Goal: Download file/media

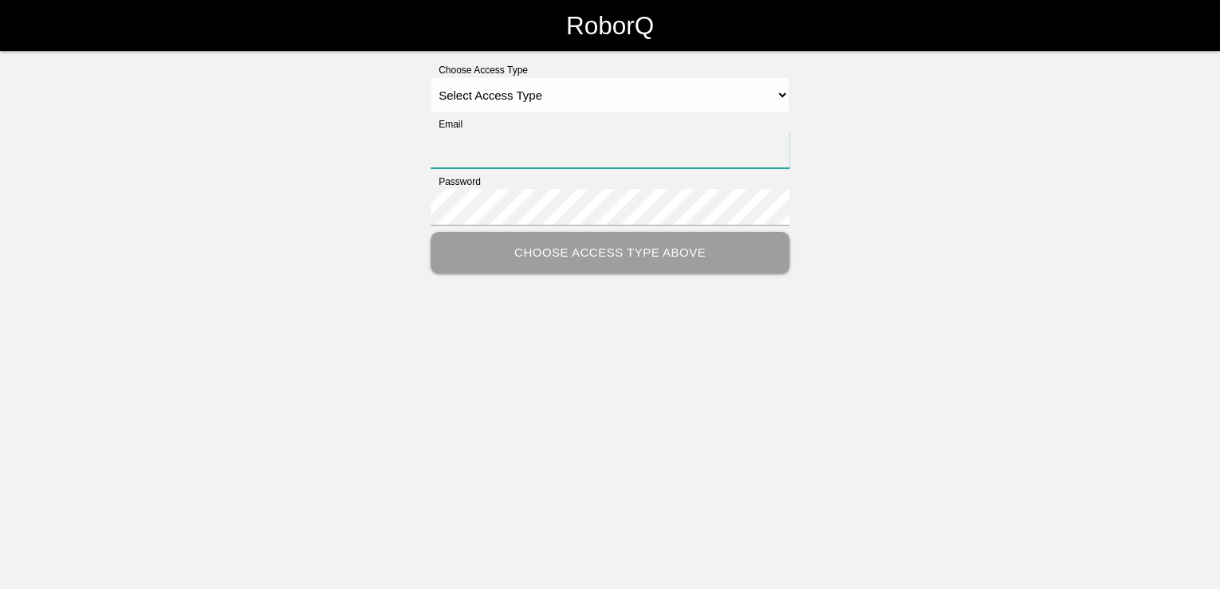
type input "[PERSON_NAME][EMAIL_ADDRESS][PERSON_NAME][DOMAIN_NAME]"
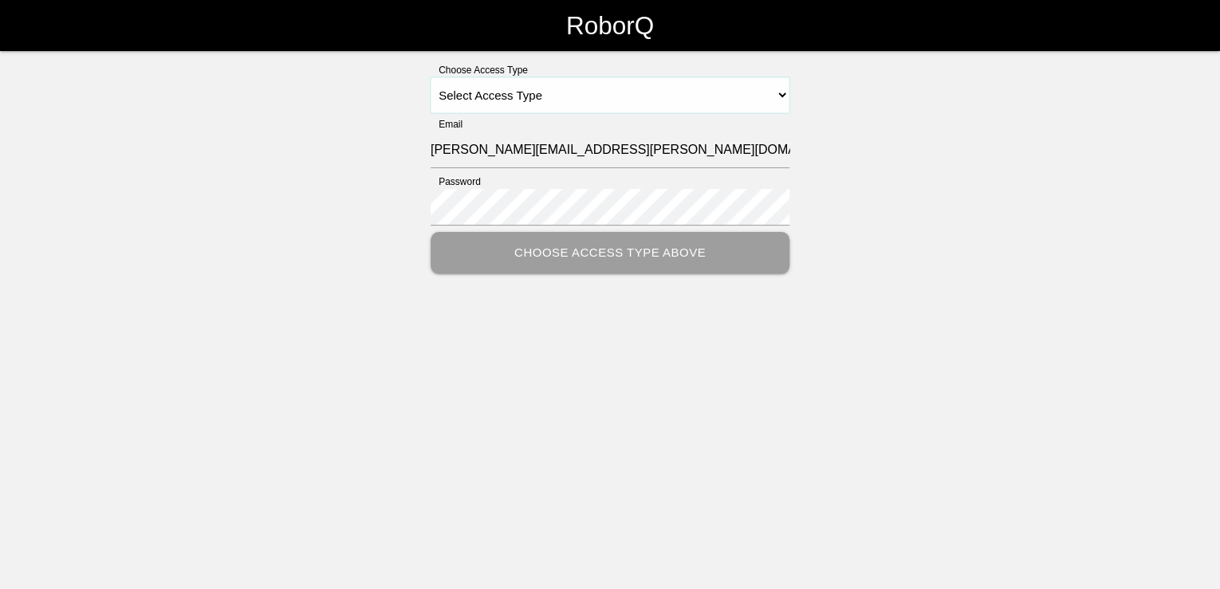
click at [692, 86] on select "Select Access Type Admin Customer Supervisor Worker" at bounding box center [610, 95] width 359 height 36
select select "Customer"
click at [431, 77] on select "Select Access Type Admin Customer Supervisor Worker" at bounding box center [610, 95] width 359 height 36
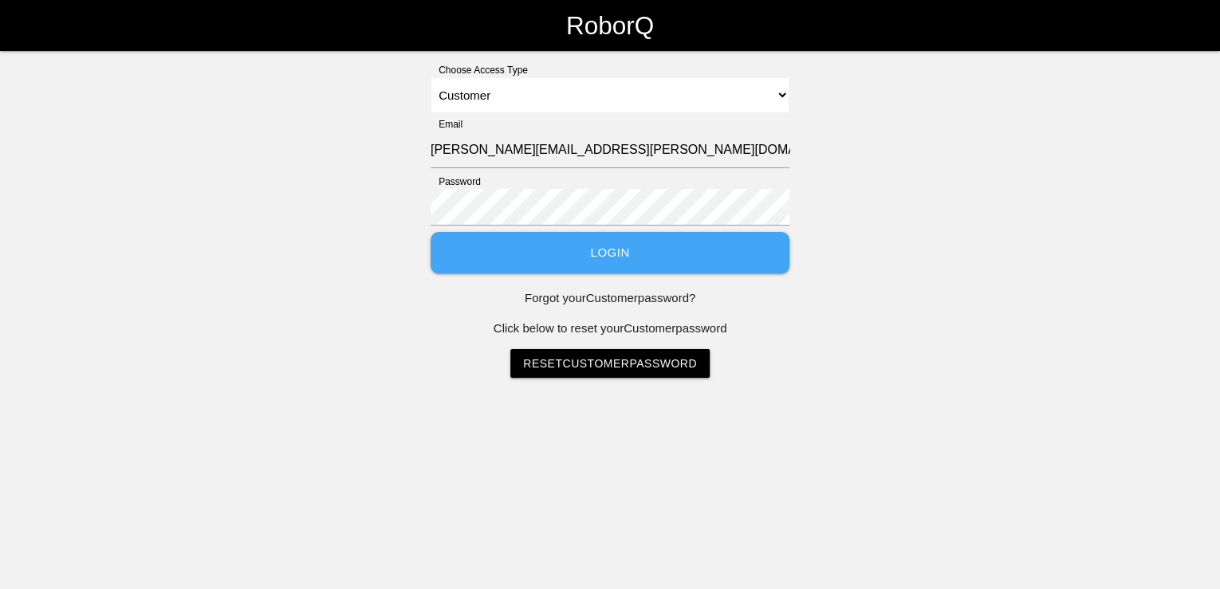
click at [623, 250] on button "Login" at bounding box center [610, 253] width 359 height 42
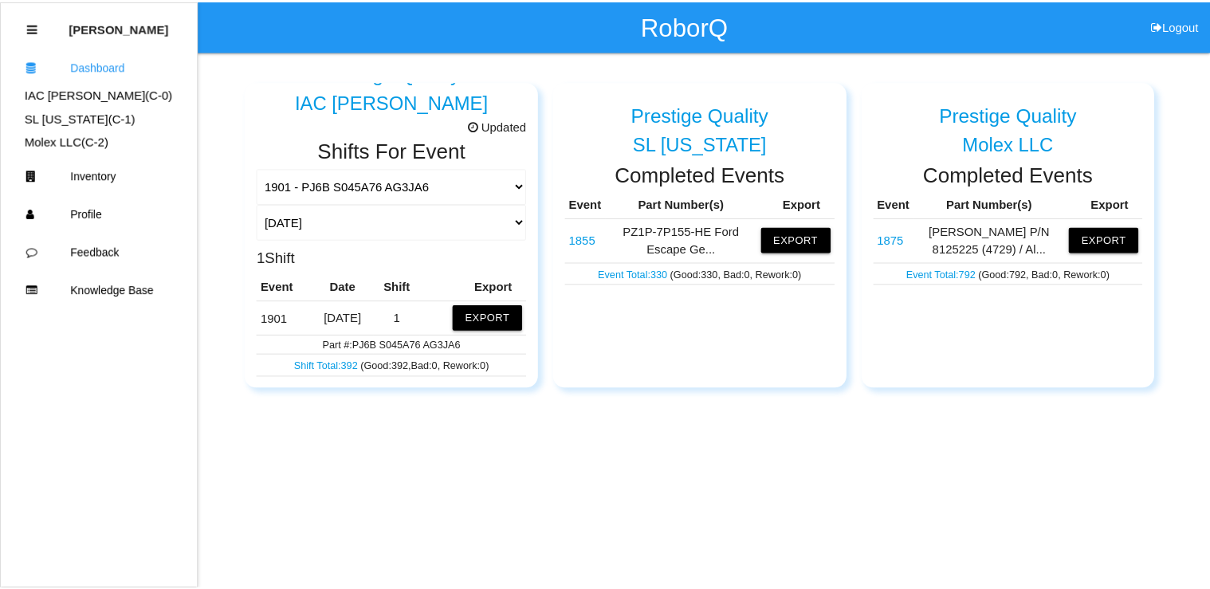
scroll to position [64, 0]
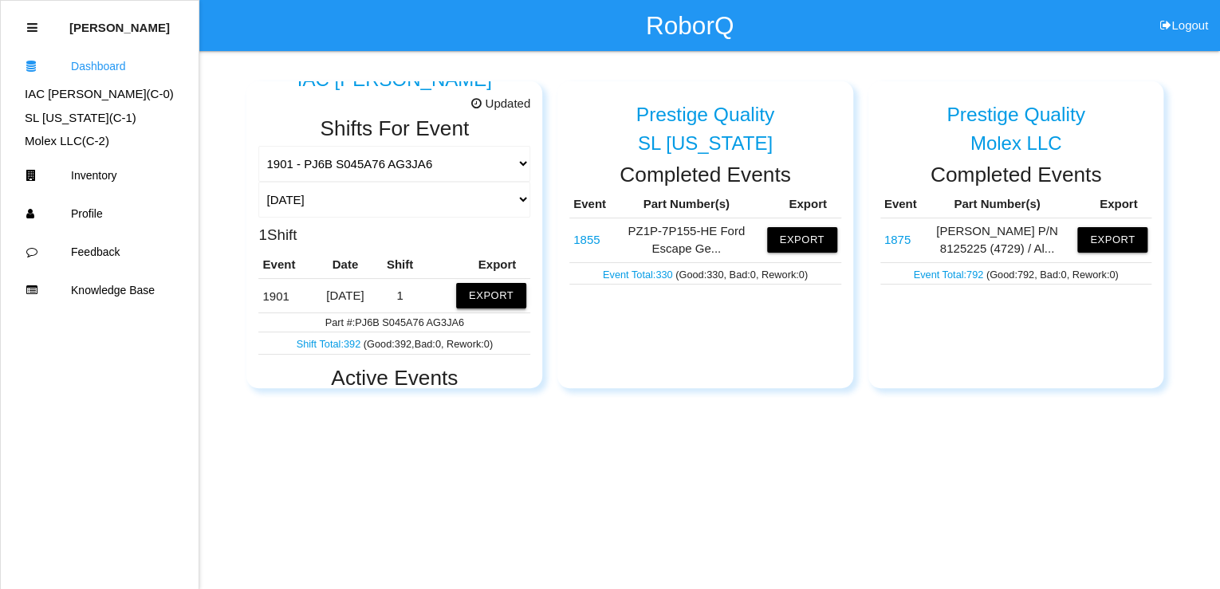
click at [493, 297] on button "Export" at bounding box center [491, 296] width 70 height 26
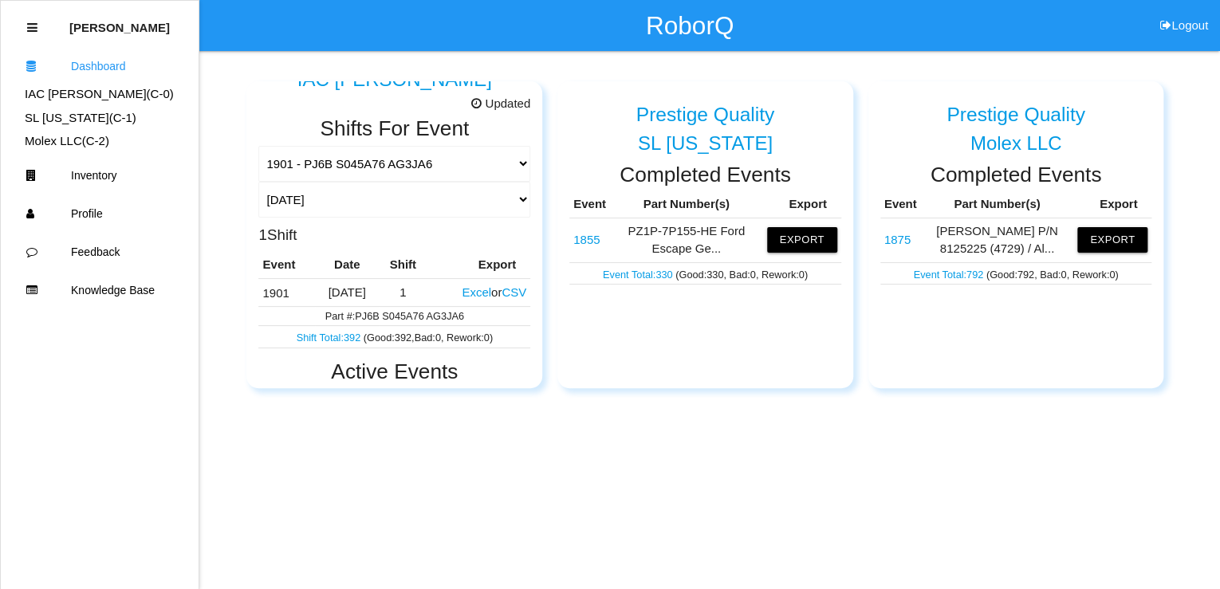
click at [473, 292] on button "Excel" at bounding box center [476, 292] width 29 height 14
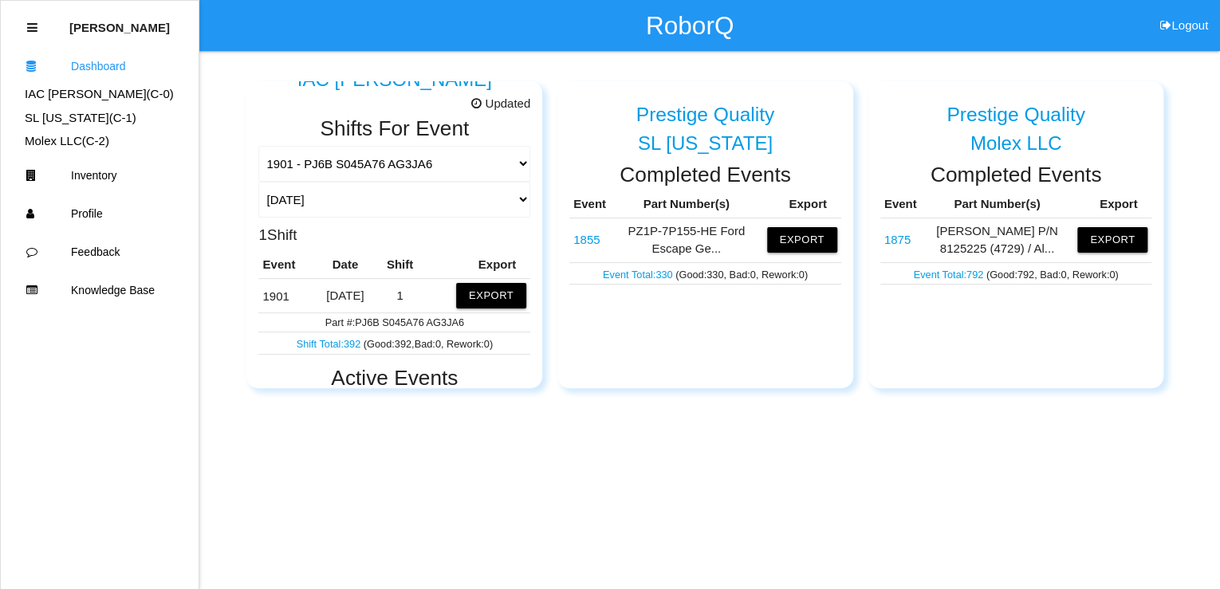
click at [1054, 133] on div "Molex LLC" at bounding box center [1016, 143] width 272 height 21
